Goal: Task Accomplishment & Management: Use online tool/utility

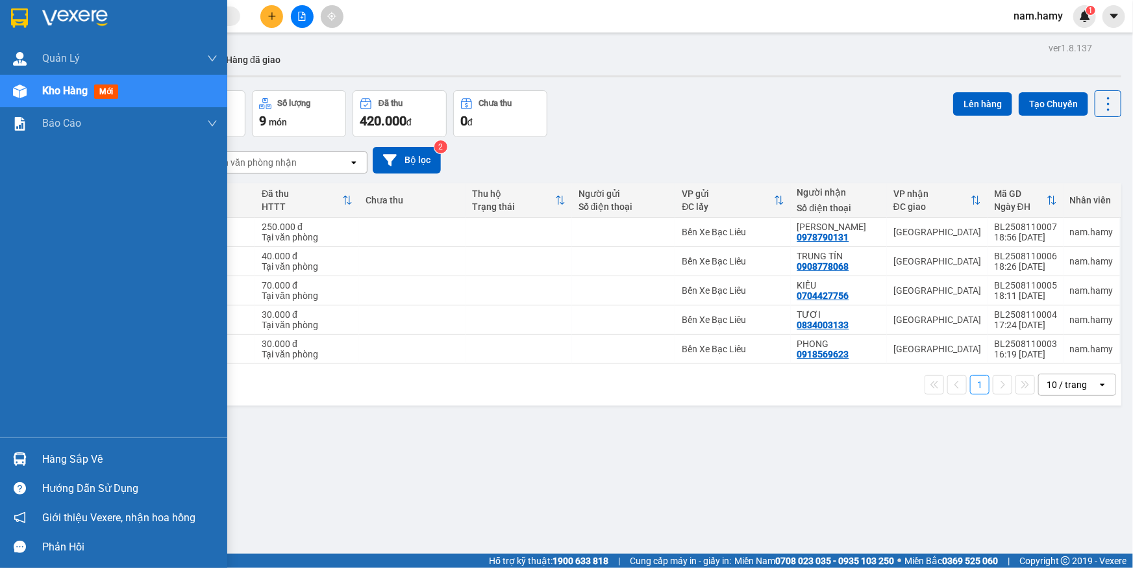
click at [79, 98] on div "Kho hàng mới" at bounding box center [82, 90] width 81 height 16
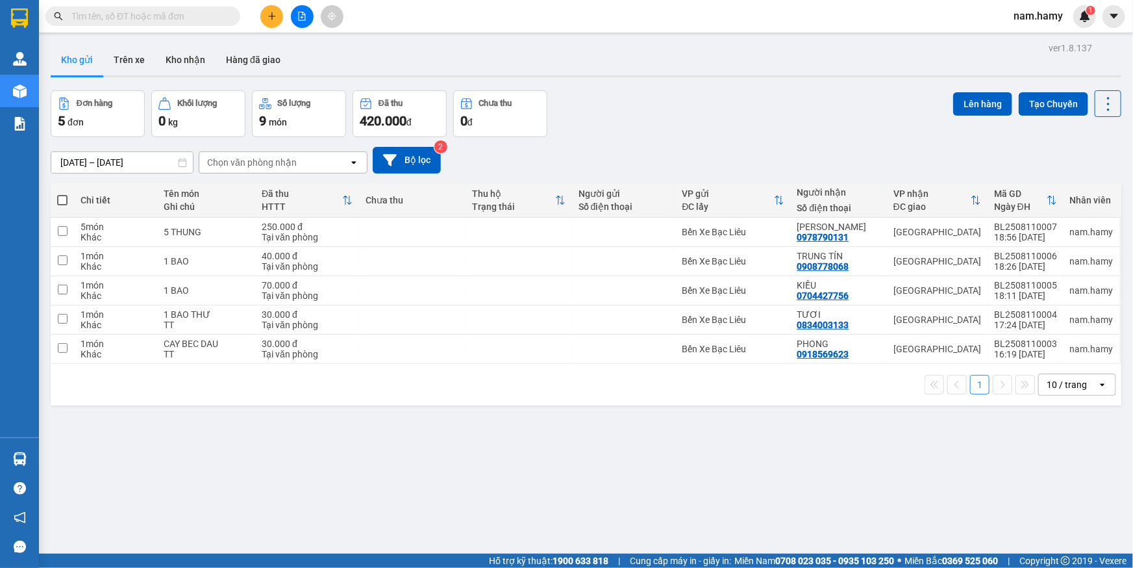
click at [63, 199] on span at bounding box center [62, 200] width 10 height 10
click at [62, 194] on input "checkbox" at bounding box center [62, 194] width 0 height 0
checkbox input "true"
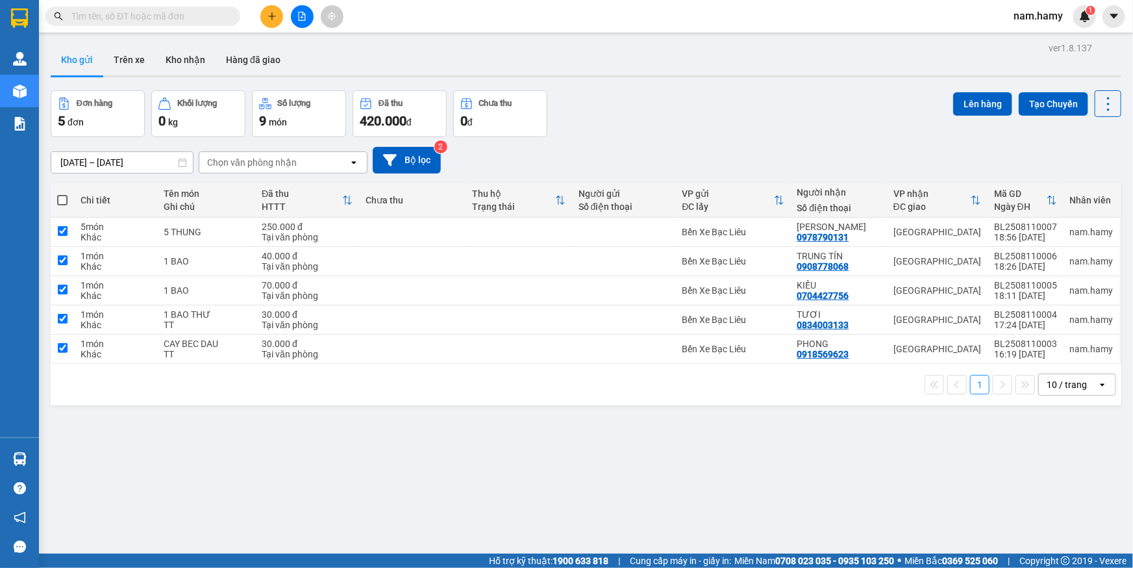
checkbox input "true"
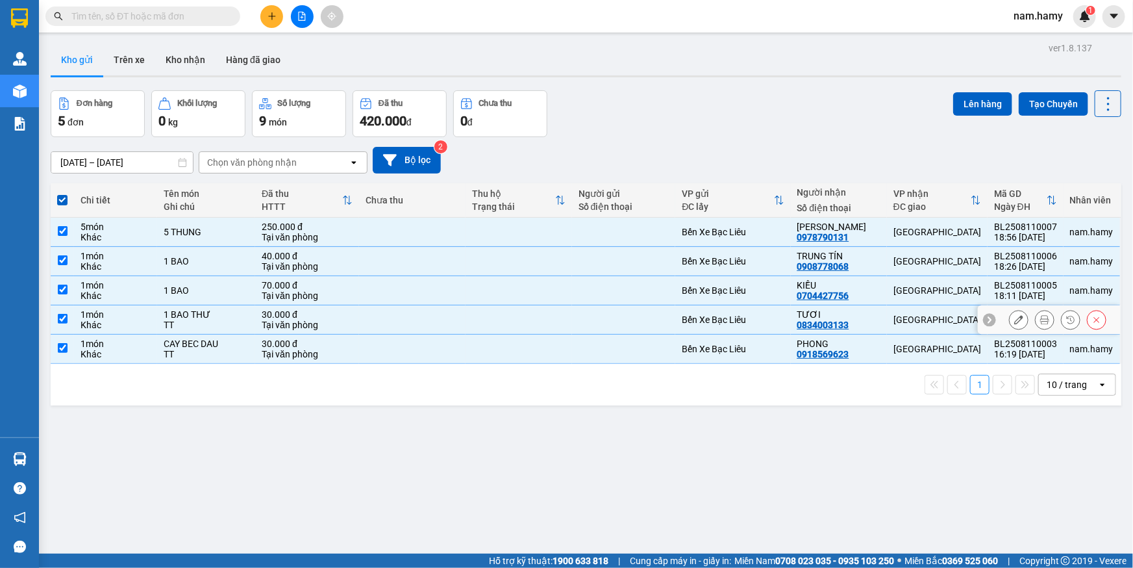
click at [58, 325] on td at bounding box center [62, 319] width 23 height 29
checkbox input "false"
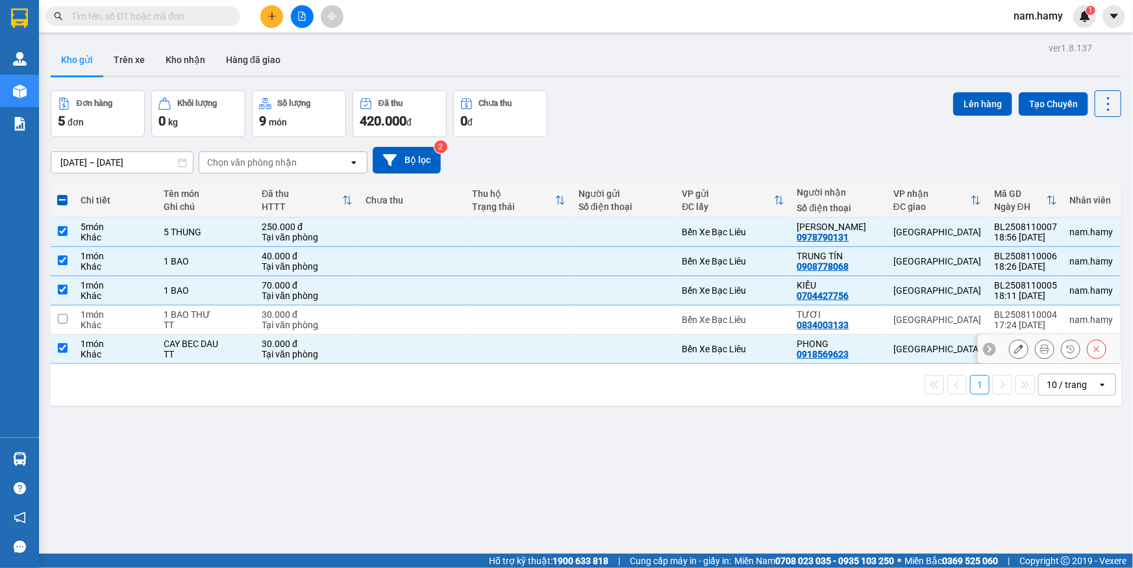
click at [64, 349] on input "checkbox" at bounding box center [63, 348] width 10 height 10
checkbox input "false"
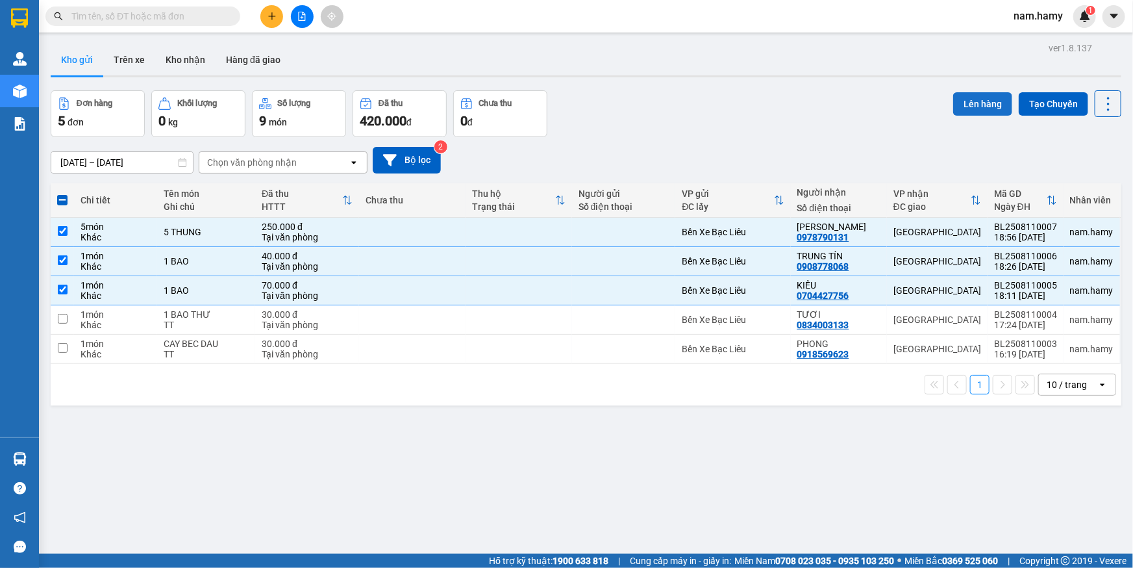
click at [977, 108] on button "Lên hàng" at bounding box center [982, 103] width 59 height 23
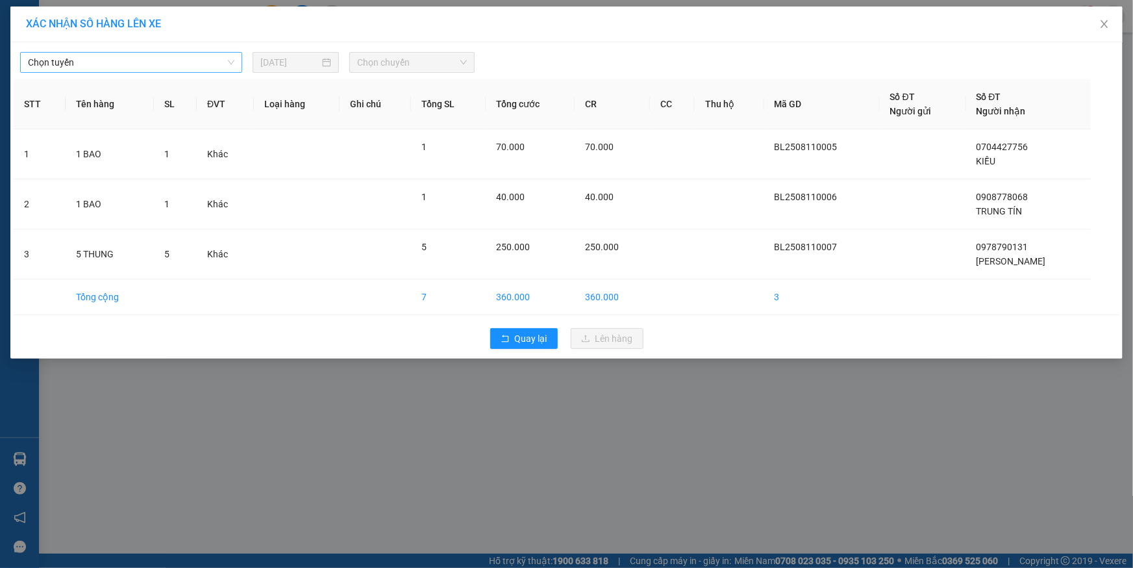
click at [231, 60] on span "Chọn tuyến" at bounding box center [131, 62] width 206 height 19
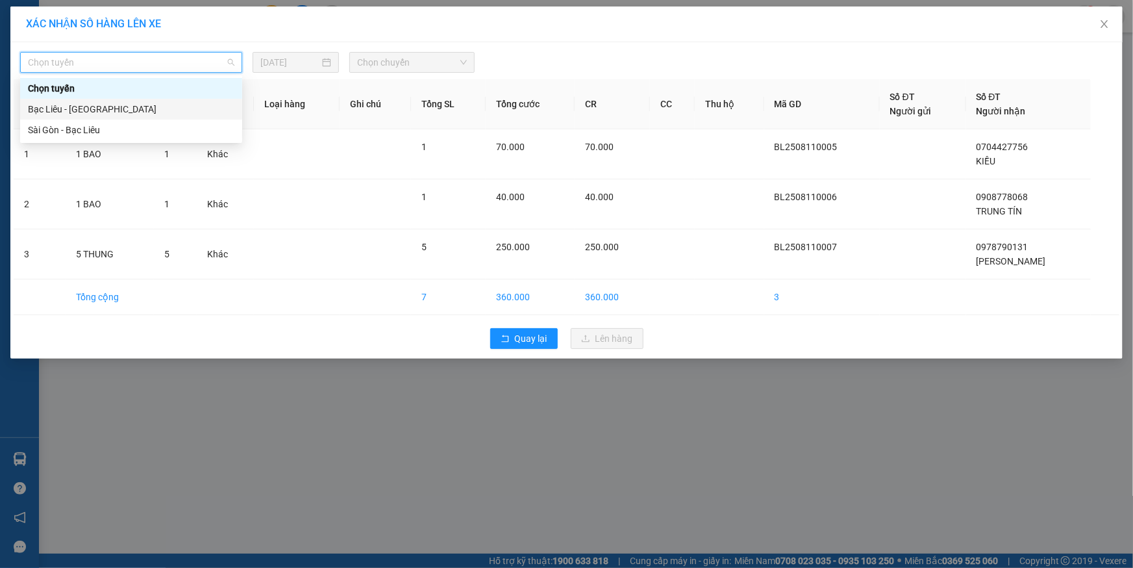
click at [220, 112] on div "Bạc Liêu - [GEOGRAPHIC_DATA]" at bounding box center [131, 109] width 206 height 14
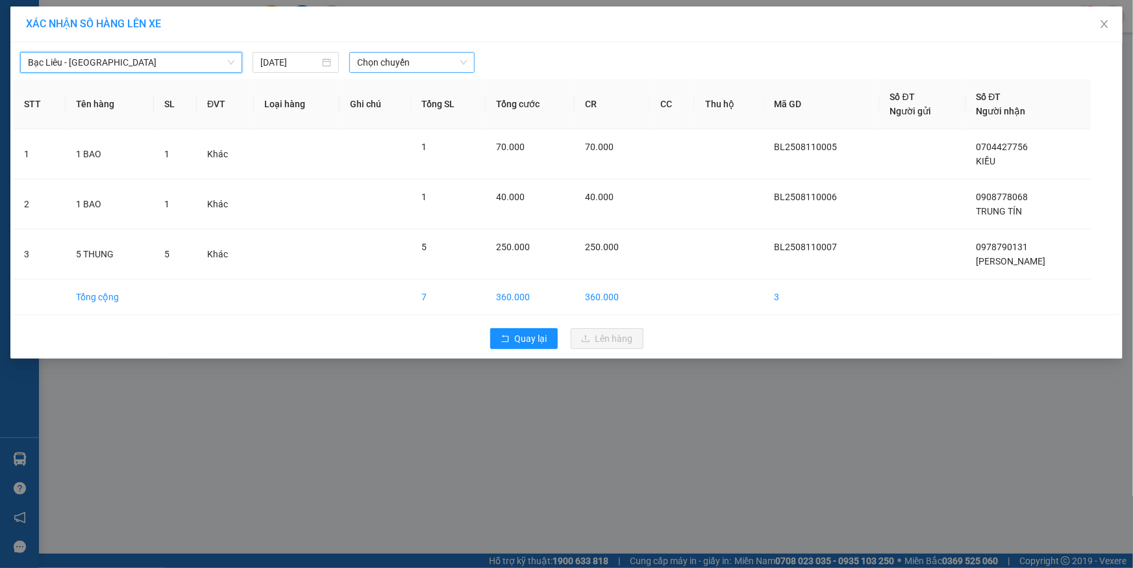
click at [386, 58] on span "Chọn chuyến" at bounding box center [412, 62] width 110 height 19
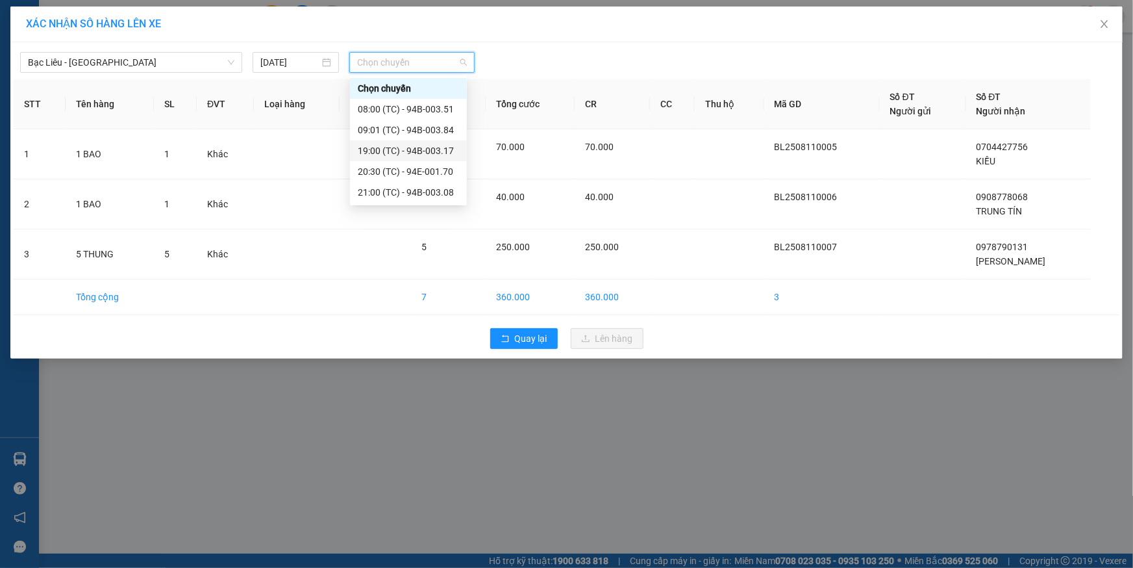
click at [399, 150] on div "19:00 (TC) - 94B-003.17" at bounding box center [408, 151] width 101 height 14
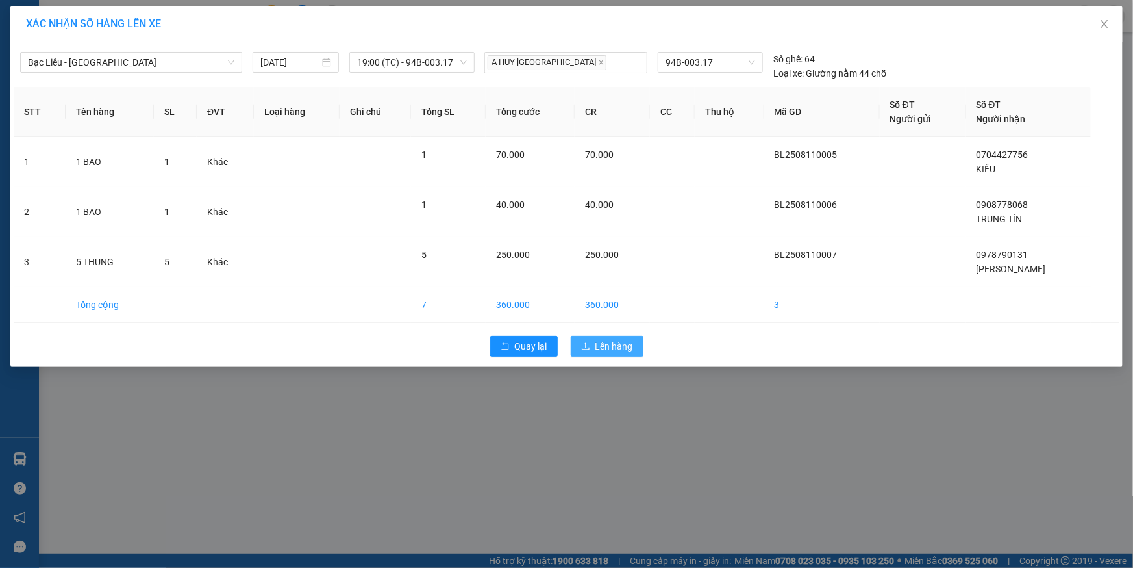
click at [610, 340] on span "Lên hàng" at bounding box center [614, 346] width 38 height 14
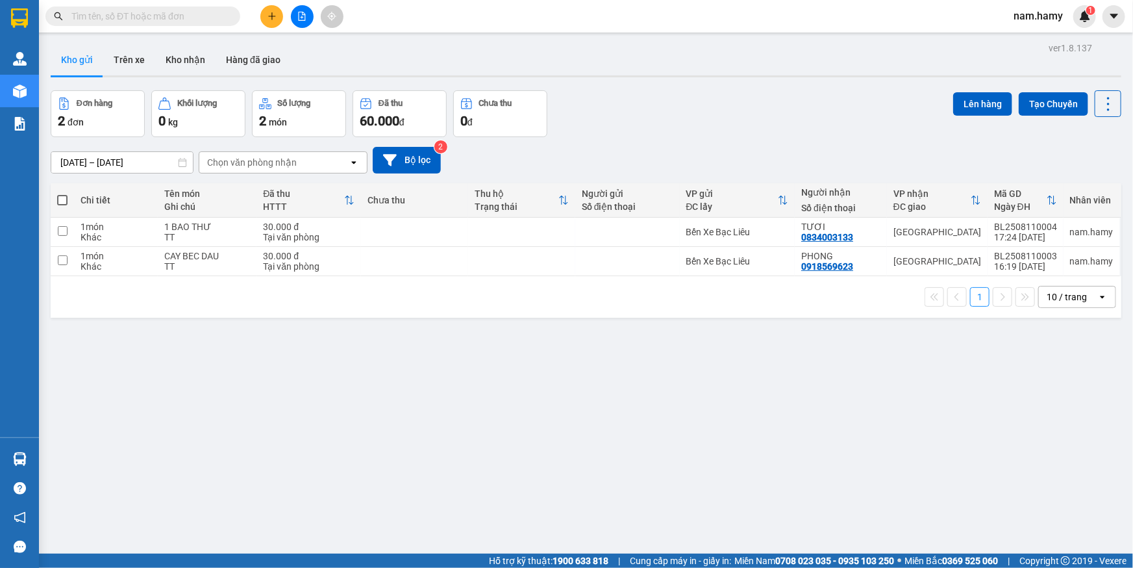
click at [61, 198] on span at bounding box center [62, 200] width 10 height 10
click at [62, 194] on input "checkbox" at bounding box center [62, 194] width 0 height 0
checkbox input "true"
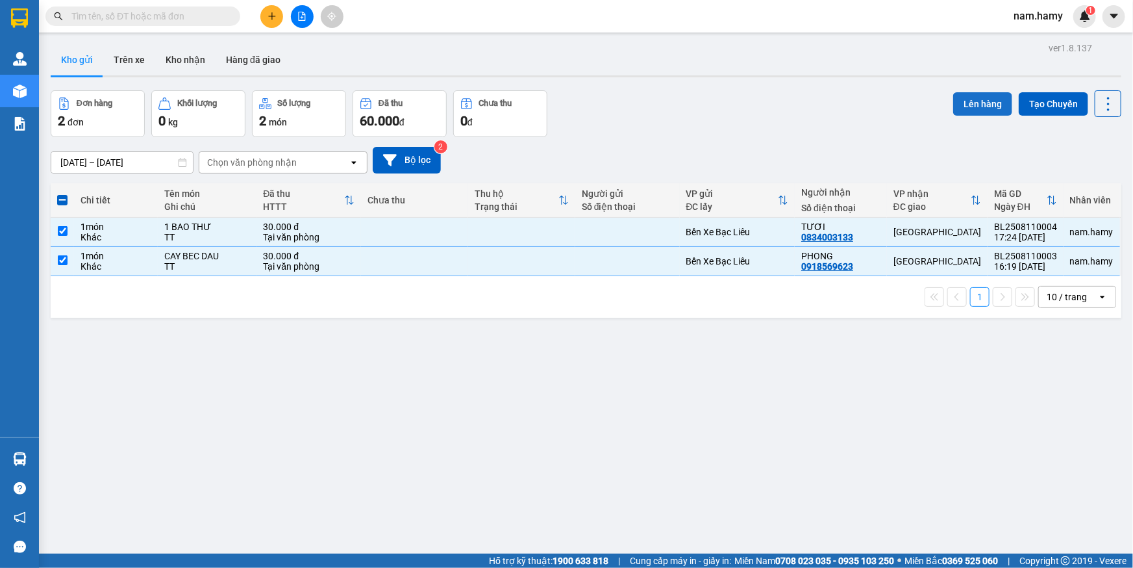
click at [979, 109] on button "Lên hàng" at bounding box center [982, 103] width 59 height 23
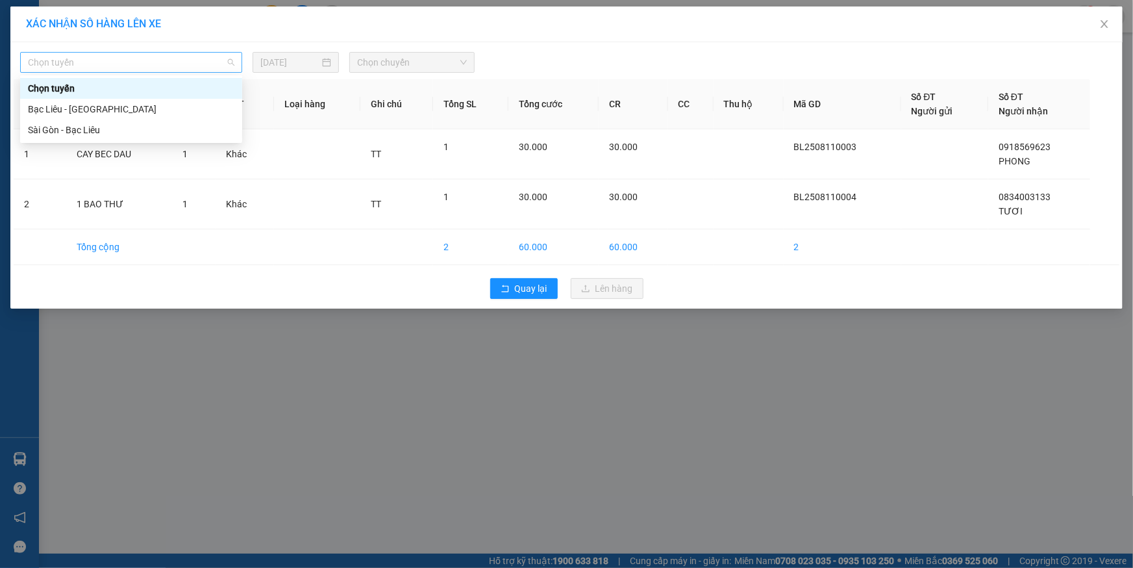
click at [182, 58] on span "Chọn tuyến" at bounding box center [131, 62] width 206 height 19
click at [191, 108] on div "Bạc Liêu - [GEOGRAPHIC_DATA]" at bounding box center [131, 109] width 206 height 14
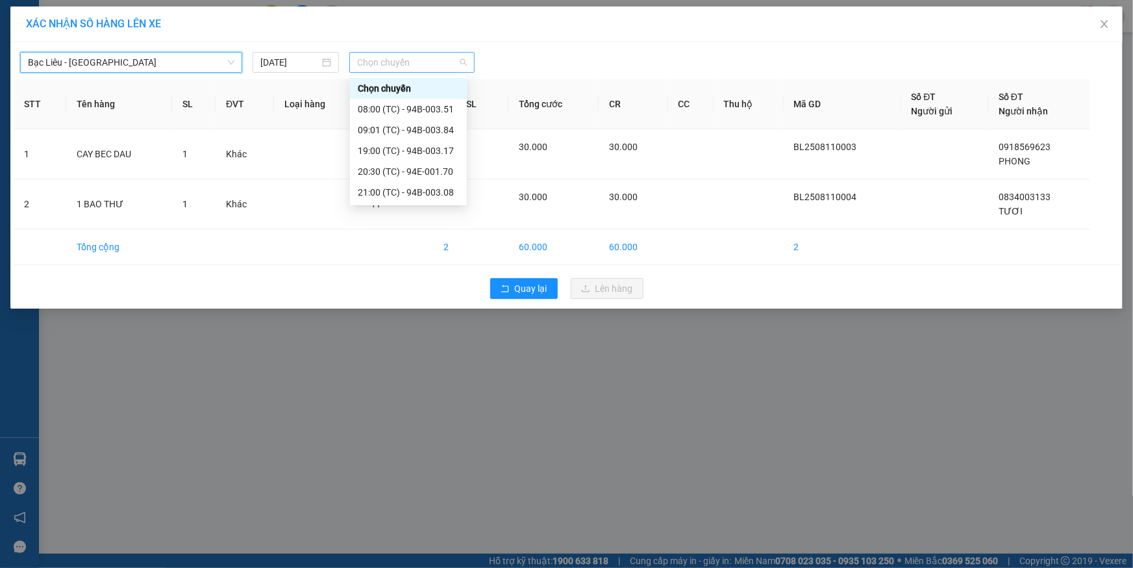
click at [383, 60] on span "Chọn chuyến" at bounding box center [412, 62] width 110 height 19
click at [419, 183] on div "21:00 (TC) - 94B-003.08" at bounding box center [408, 192] width 117 height 21
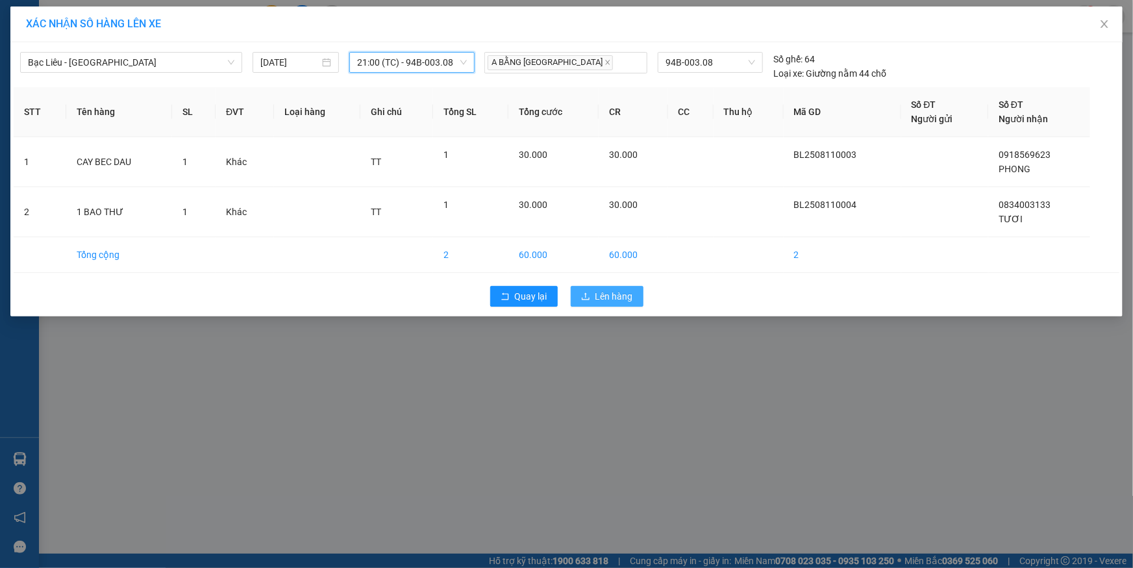
click at [609, 294] on span "Lên hàng" at bounding box center [614, 296] width 38 height 14
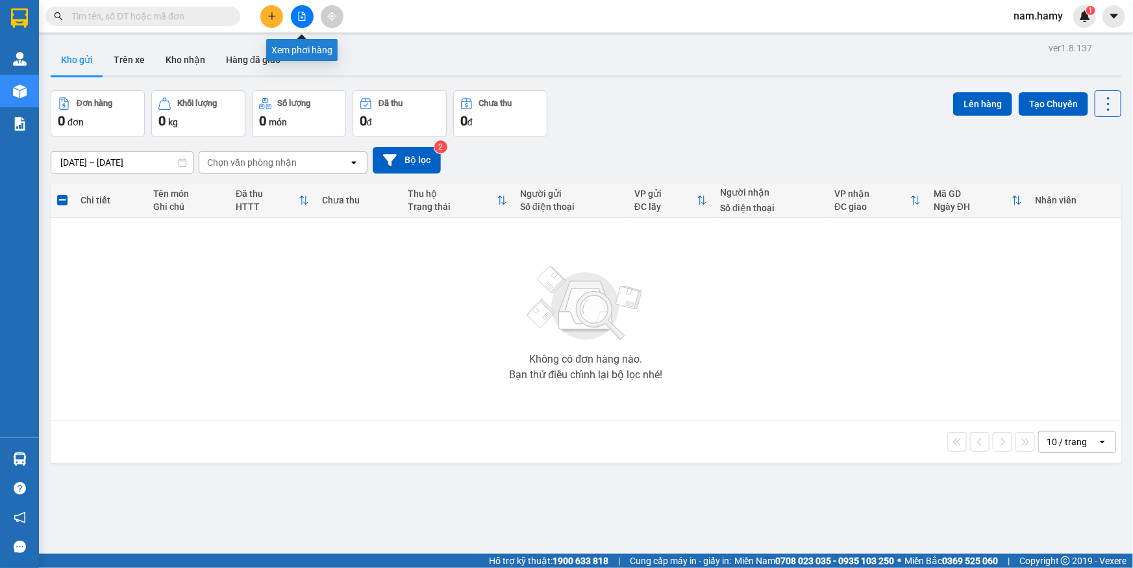
click at [297, 14] on icon "file-add" at bounding box center [301, 16] width 9 height 9
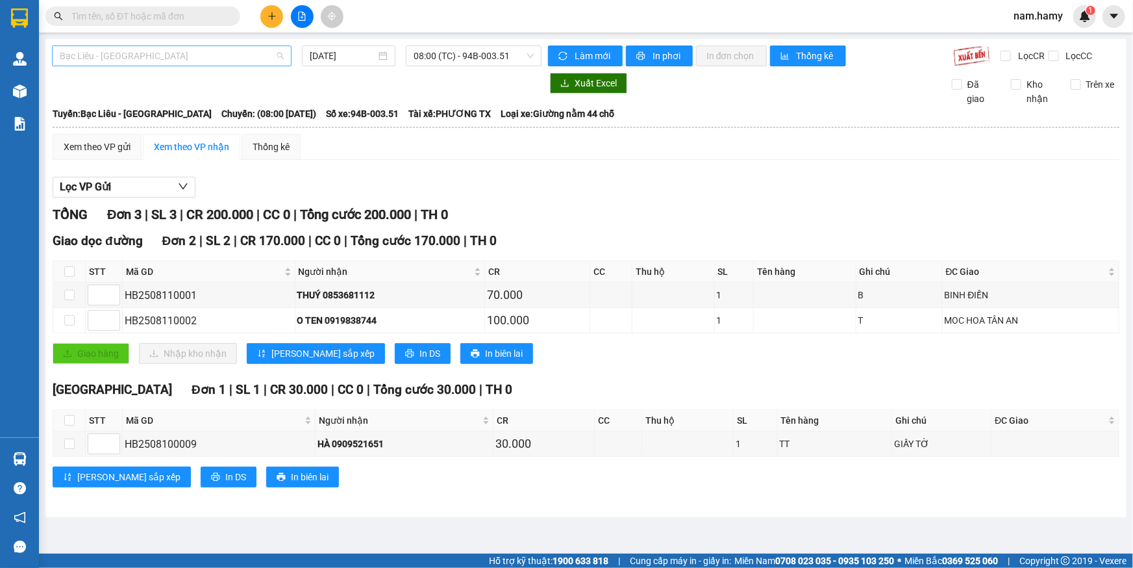
click at [193, 58] on span "Bạc Liêu - [GEOGRAPHIC_DATA]" at bounding box center [172, 55] width 224 height 19
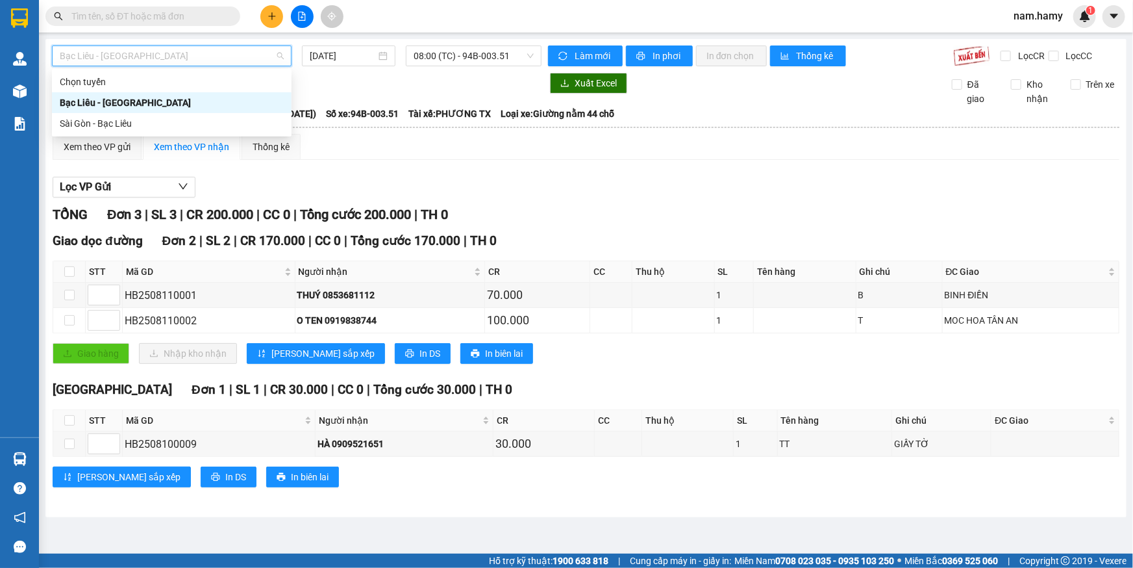
click at [207, 112] on div "Chọn tuyến Bạc Liêu - [GEOGRAPHIC_DATA] [GEOGRAPHIC_DATA] - [GEOGRAPHIC_DATA] L…" at bounding box center [172, 102] width 240 height 62
click at [212, 118] on div "Sài Gòn - Bạc Liêu" at bounding box center [172, 123] width 224 height 14
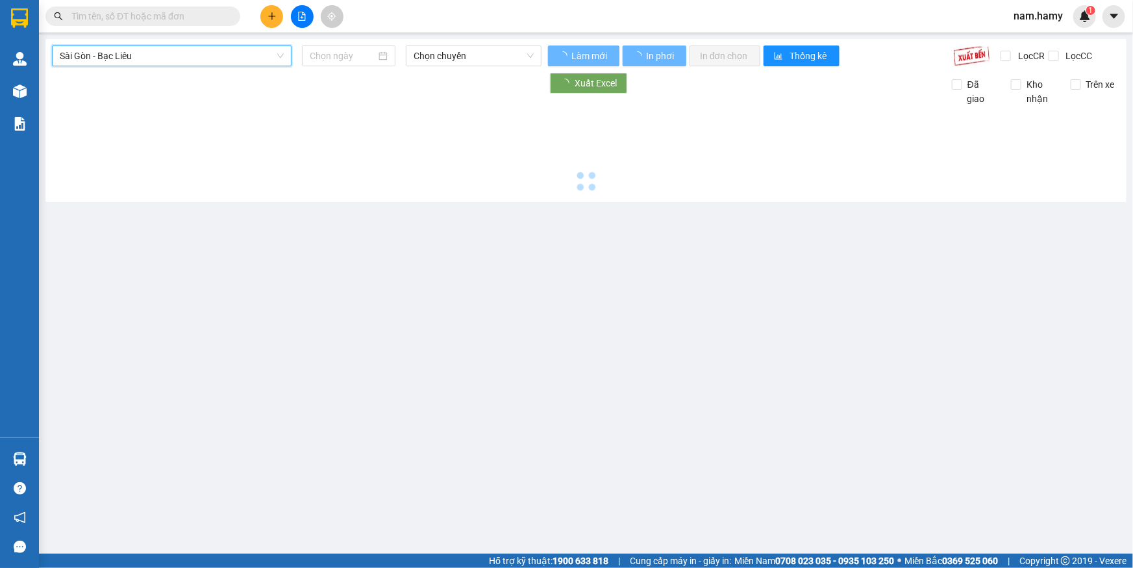
type input "[DATE]"
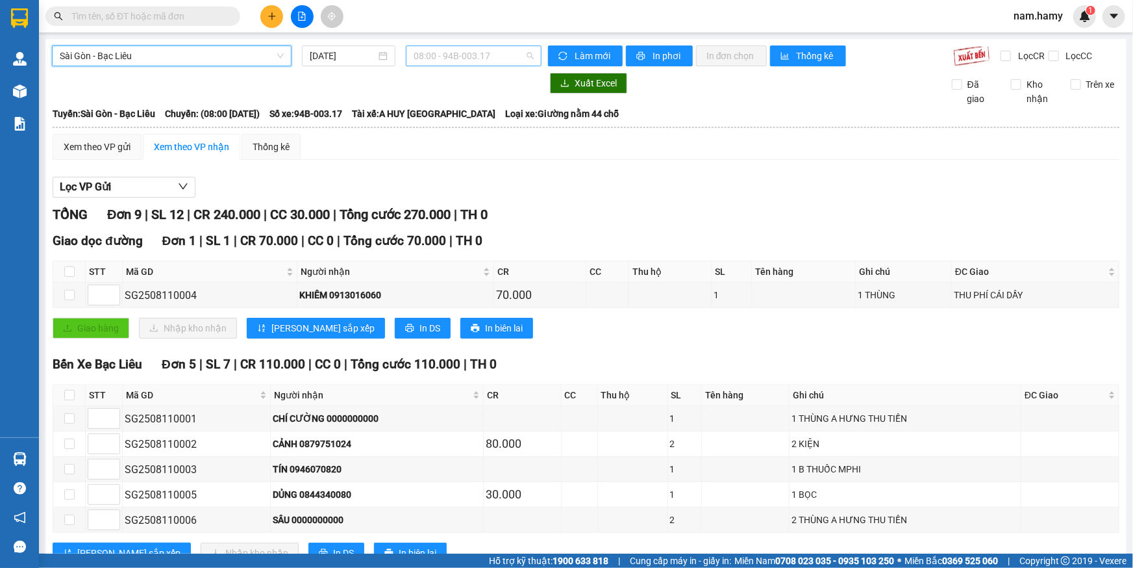
click at [452, 59] on span "08:00 - 94B-003.17" at bounding box center [474, 55] width 120 height 19
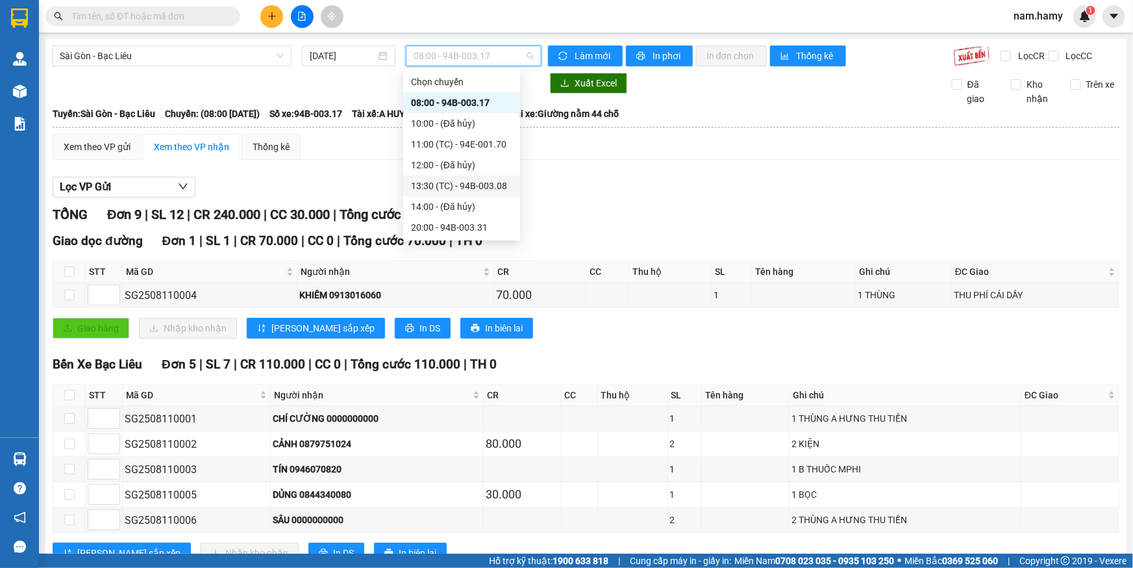
scroll to position [20, 0]
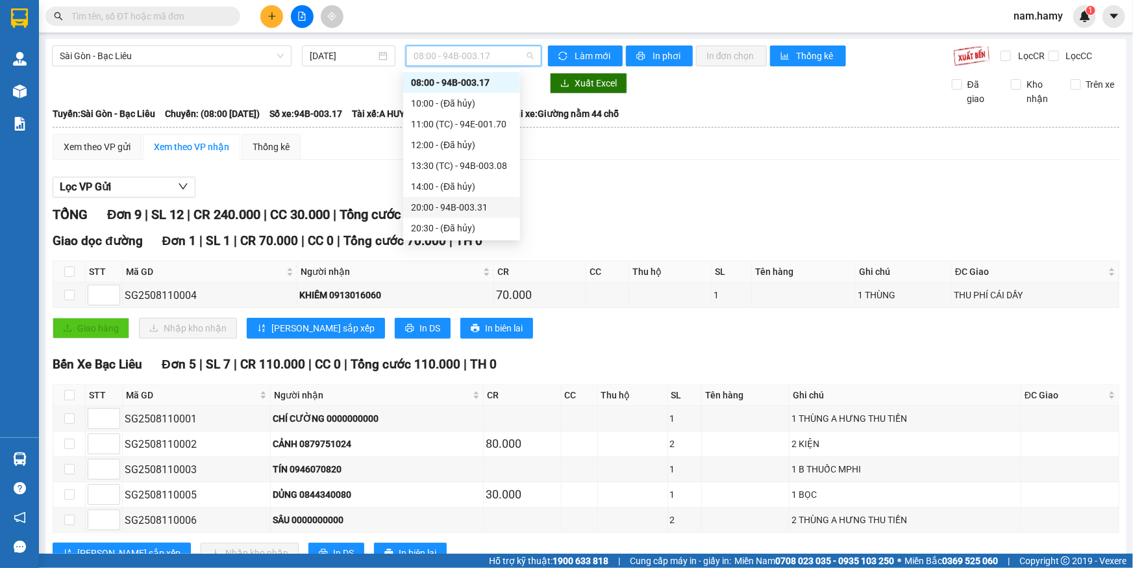
click at [458, 202] on div "20:00 - 94B-003.31" at bounding box center [461, 207] width 101 height 14
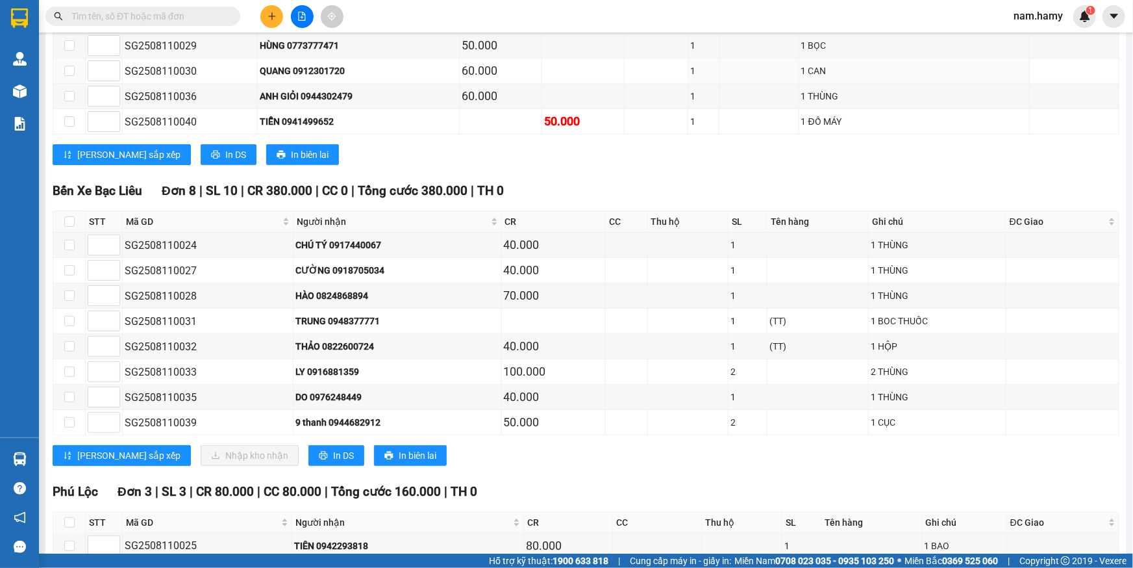
scroll to position [174, 0]
